Goal: Transaction & Acquisition: Purchase product/service

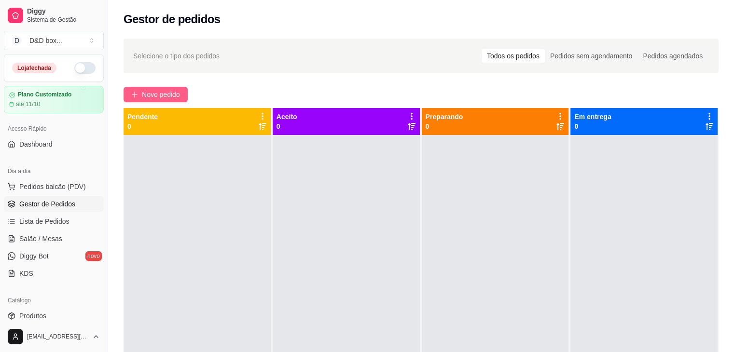
click at [163, 93] on span "Novo pedido" at bounding box center [161, 94] width 38 height 11
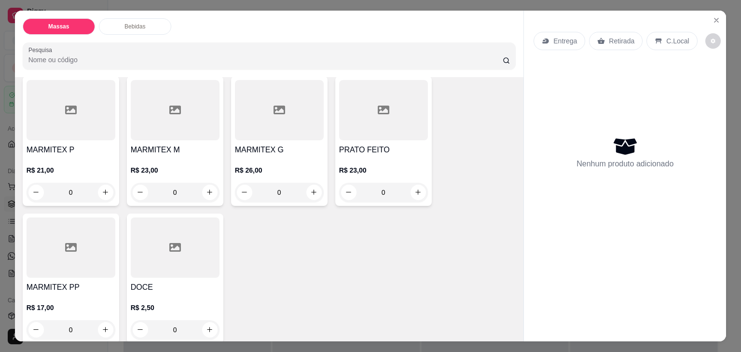
scroll to position [97, 0]
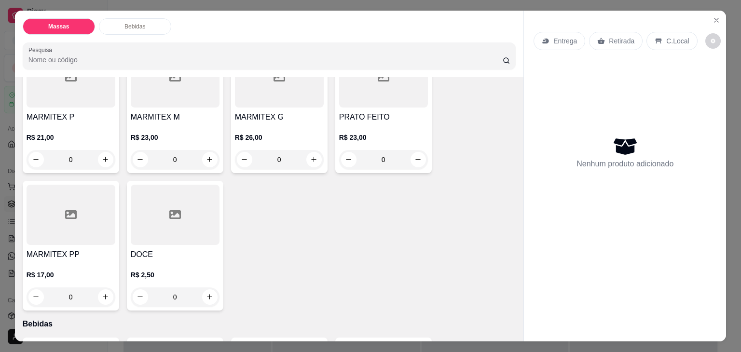
click at [172, 133] on p "R$ 23,00" at bounding box center [175, 138] width 89 height 10
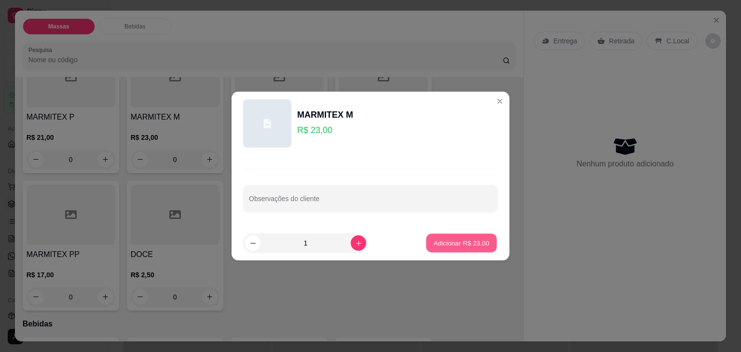
click at [429, 238] on button "Adicionar R$ 23,00" at bounding box center [461, 243] width 71 height 19
type input "1"
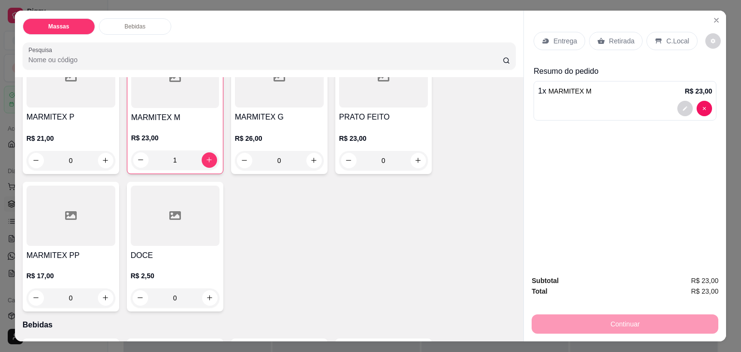
click at [554, 36] on p "Entrega" at bounding box center [566, 41] width 24 height 10
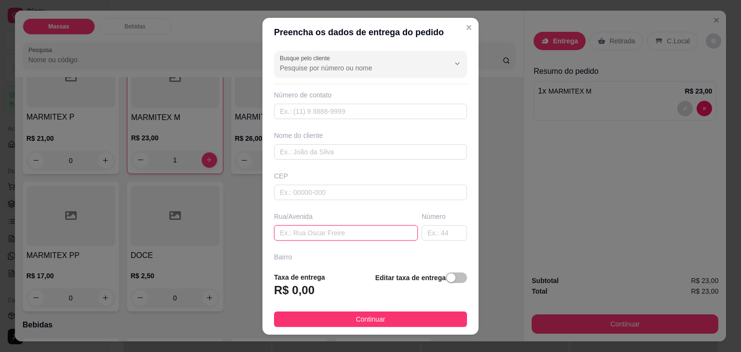
drag, startPoint x: 322, startPoint y: 234, endPoint x: 324, endPoint y: 213, distance: 20.8
click at [321, 233] on input "text" at bounding box center [346, 232] width 144 height 15
type input "[DEMOGRAPHIC_DATA]"
click at [447, 276] on span "button" at bounding box center [456, 278] width 21 height 11
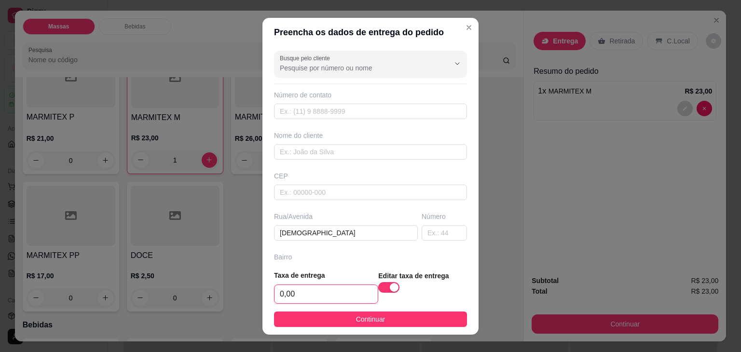
click at [348, 295] on input "0,00" at bounding box center [326, 294] width 103 height 18
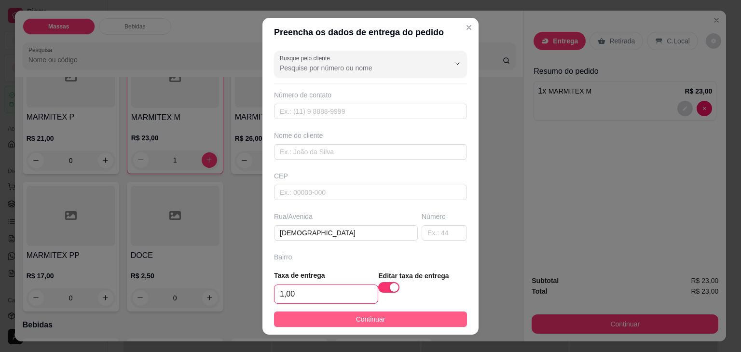
type input "1,00"
click at [364, 319] on span "Continuar" at bounding box center [370, 319] width 29 height 11
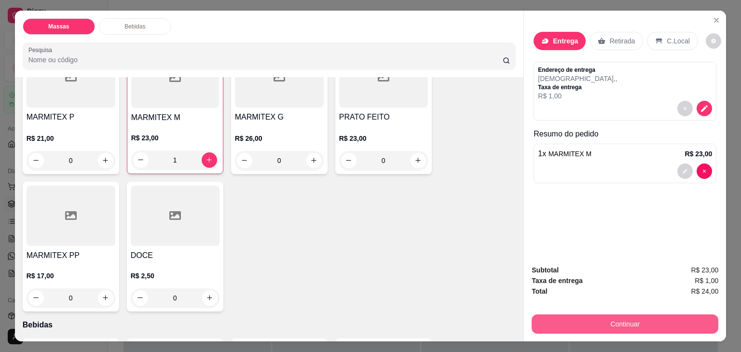
click at [577, 323] on button "Continuar" at bounding box center [625, 324] width 187 height 19
click at [614, 321] on button "Continuar" at bounding box center [625, 324] width 187 height 19
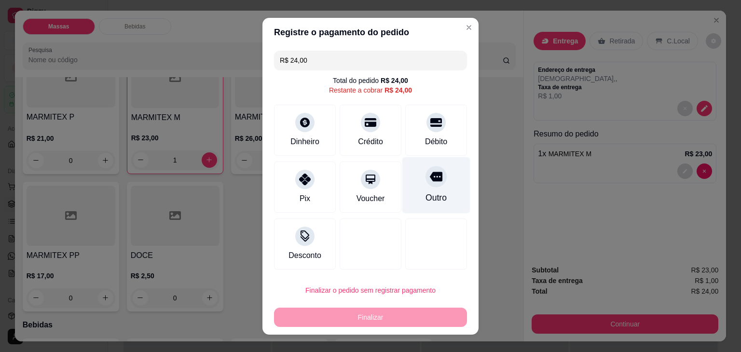
click at [430, 192] on div "Outro" at bounding box center [436, 198] width 21 height 13
type input "R$ 0,00"
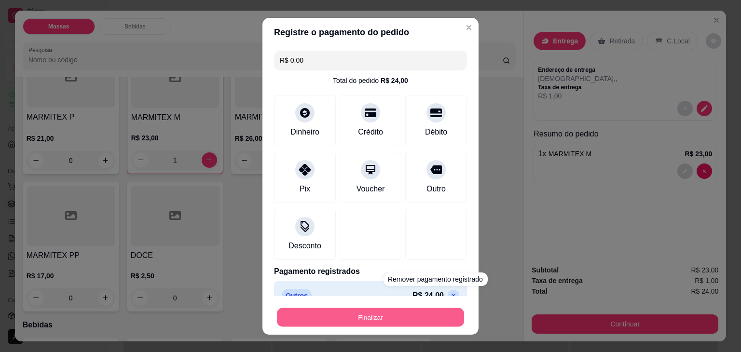
click at [430, 315] on button "Finalizar" at bounding box center [370, 317] width 187 height 19
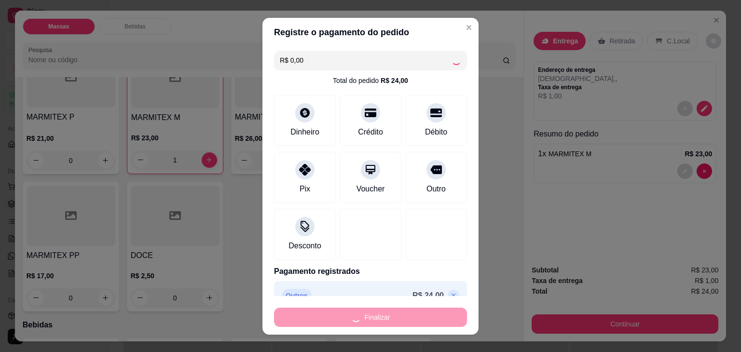
type input "0"
type input "-R$ 24,00"
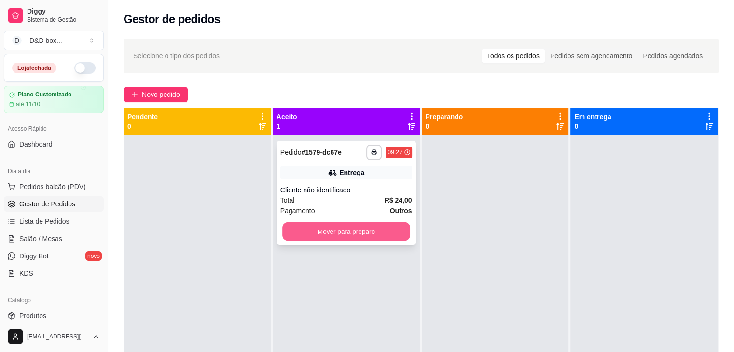
click at [342, 232] on button "Mover para preparo" at bounding box center [346, 232] width 128 height 19
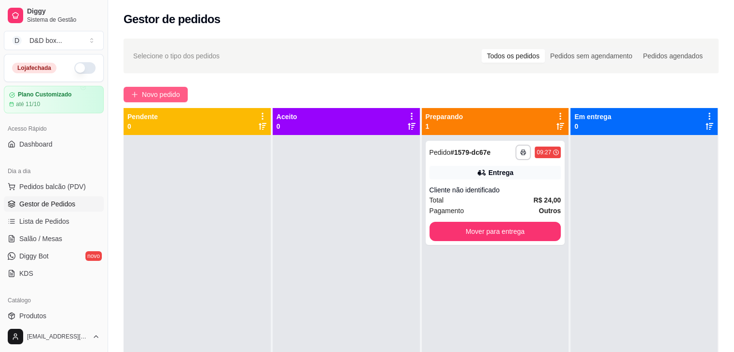
click at [145, 90] on span "Novo pedido" at bounding box center [161, 94] width 38 height 11
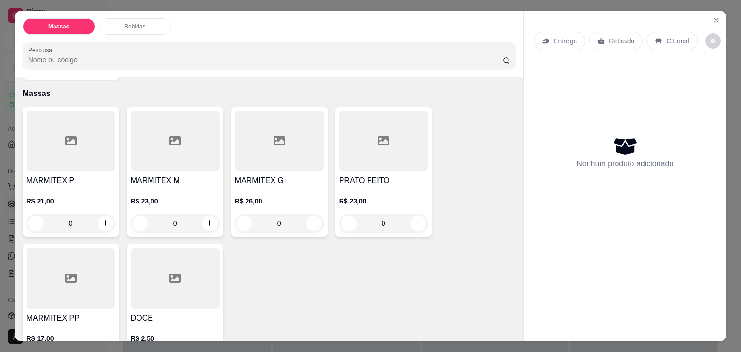
scroll to position [97, 0]
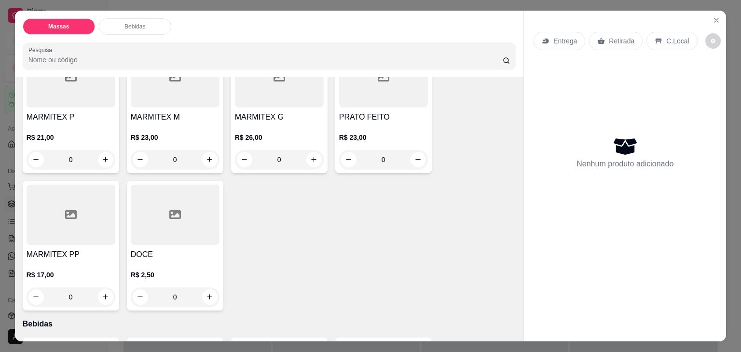
click at [183, 123] on div "R$ 23,00 0" at bounding box center [175, 146] width 89 height 46
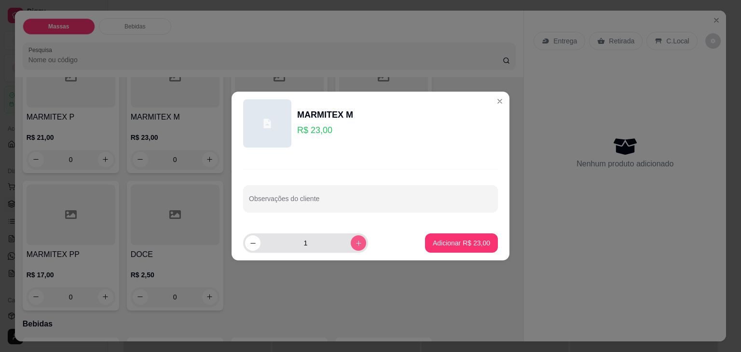
click at [356, 241] on icon "increase-product-quantity" at bounding box center [358, 243] width 5 height 5
type input "4"
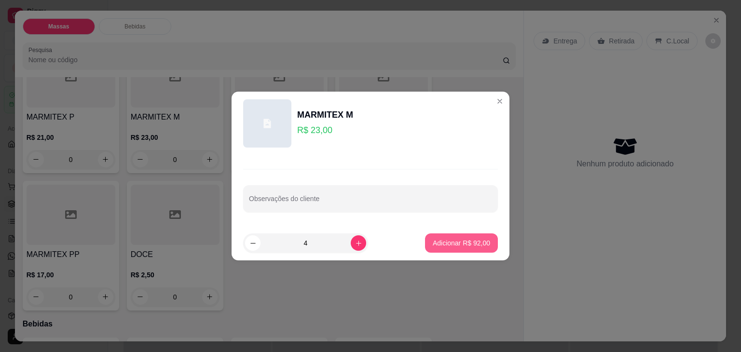
click at [447, 242] on p "Adicionar R$ 92,00" at bounding box center [461, 243] width 57 height 10
type input "4"
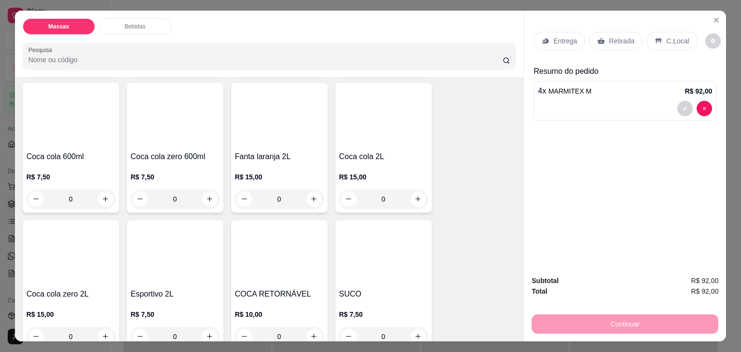
scroll to position [676, 0]
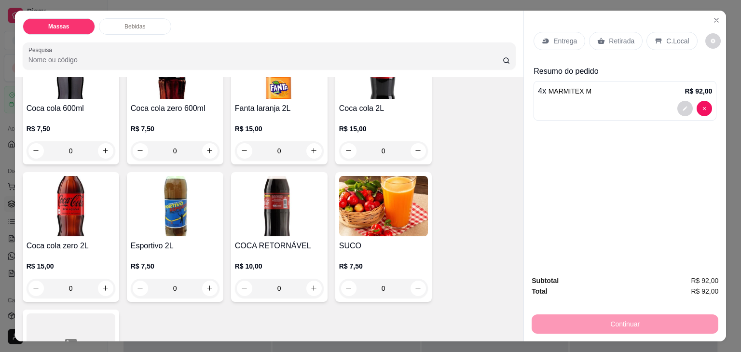
click at [279, 229] on img at bounding box center [279, 206] width 89 height 60
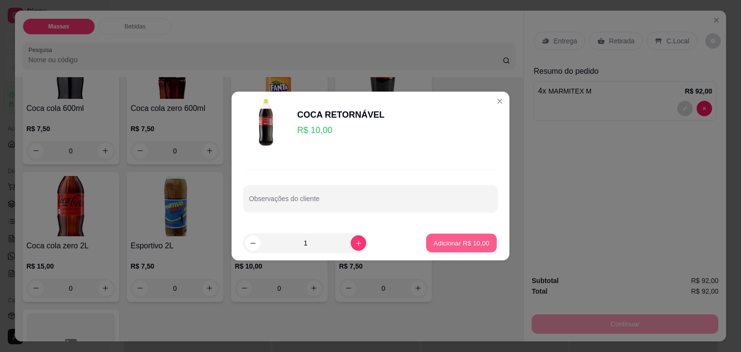
click at [434, 245] on p "Adicionar R$ 10,00" at bounding box center [462, 242] width 56 height 9
type input "1"
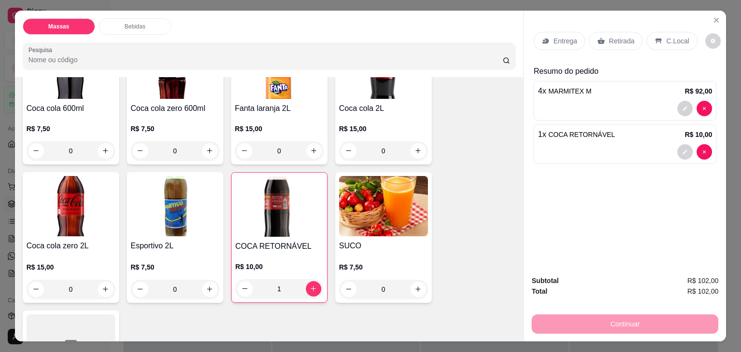
click at [566, 39] on p "Entrega" at bounding box center [566, 41] width 24 height 10
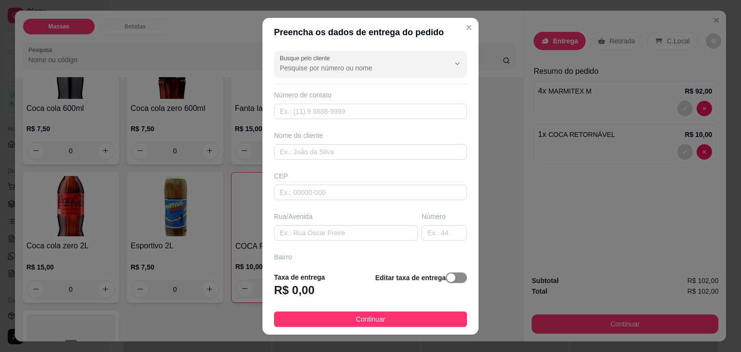
click at [451, 278] on span "button" at bounding box center [456, 278] width 21 height 11
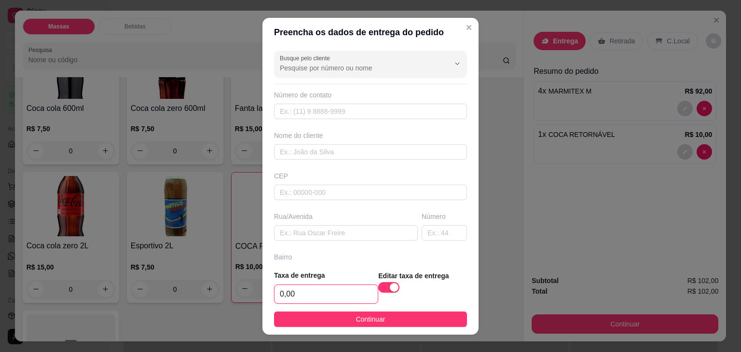
drag, startPoint x: 357, startPoint y: 297, endPoint x: 361, endPoint y: 293, distance: 5.8
click at [357, 296] on input "0,00" at bounding box center [326, 294] width 103 height 18
type input "5,00"
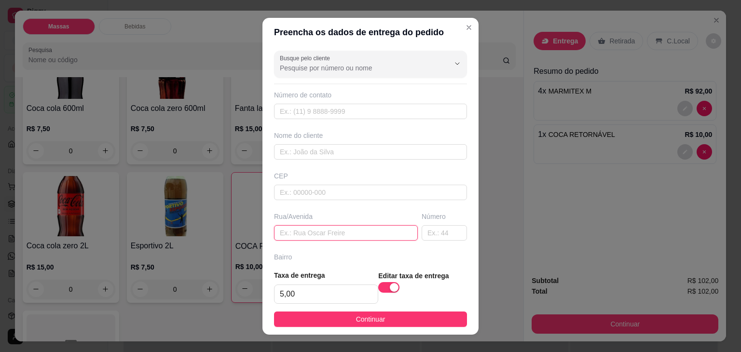
click at [335, 233] on input "text" at bounding box center [346, 232] width 144 height 15
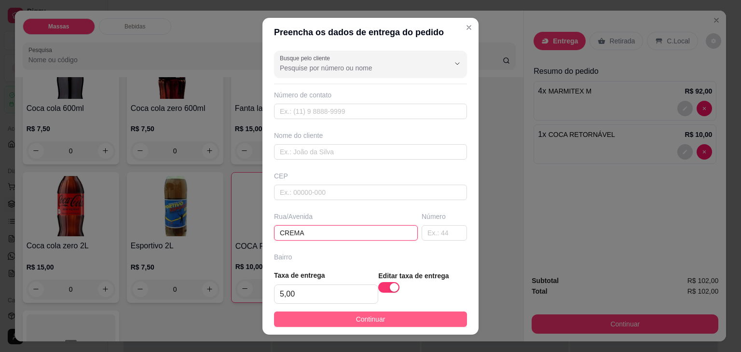
type input "CREMA"
click at [356, 320] on span "Continuar" at bounding box center [370, 319] width 29 height 11
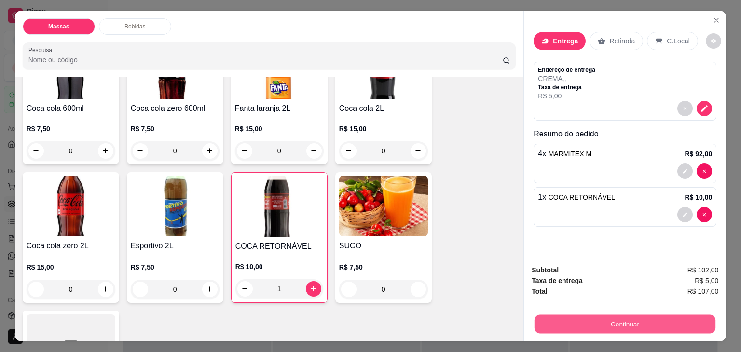
click at [597, 318] on button "Continuar" at bounding box center [625, 324] width 181 height 19
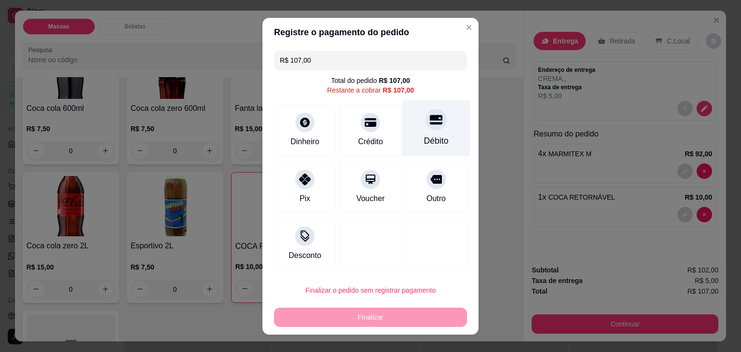
click at [431, 127] on div at bounding box center [436, 119] width 21 height 21
type input "R$ 0,00"
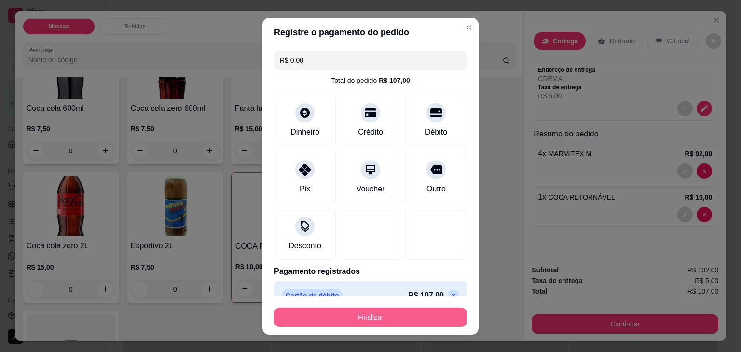
click at [406, 315] on button "Finalizar" at bounding box center [370, 317] width 193 height 19
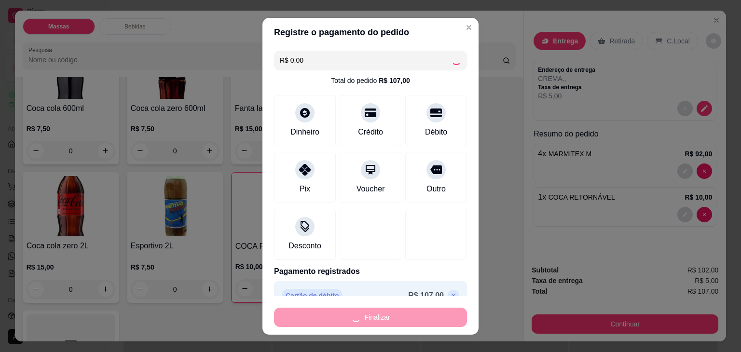
type input "0"
type input "-R$ 107,00"
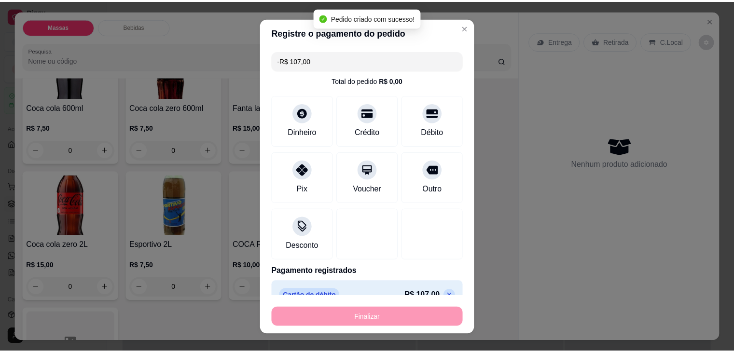
scroll to position [675, 0]
